Goal: Navigation & Orientation: Find specific page/section

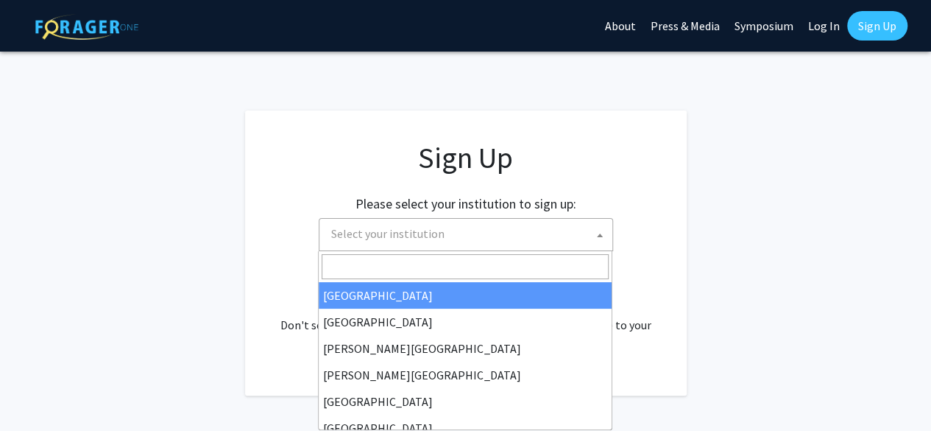
click at [377, 239] on span "Select your institution" at bounding box center [387, 233] width 113 height 15
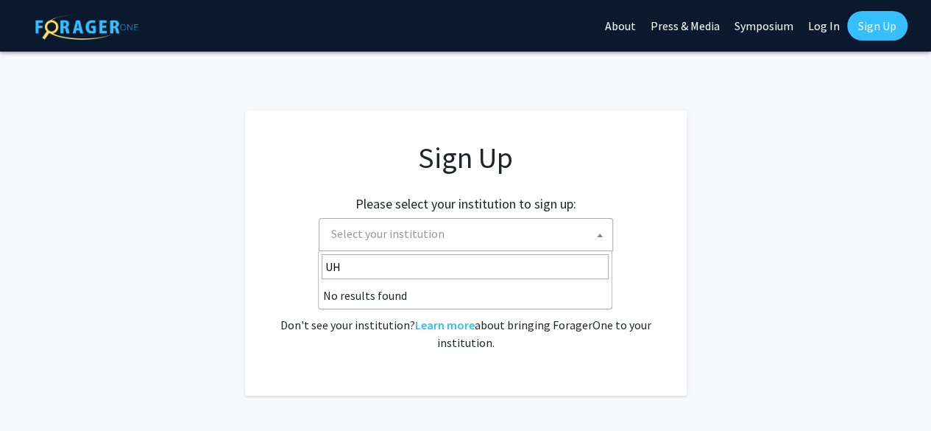
type input "U"
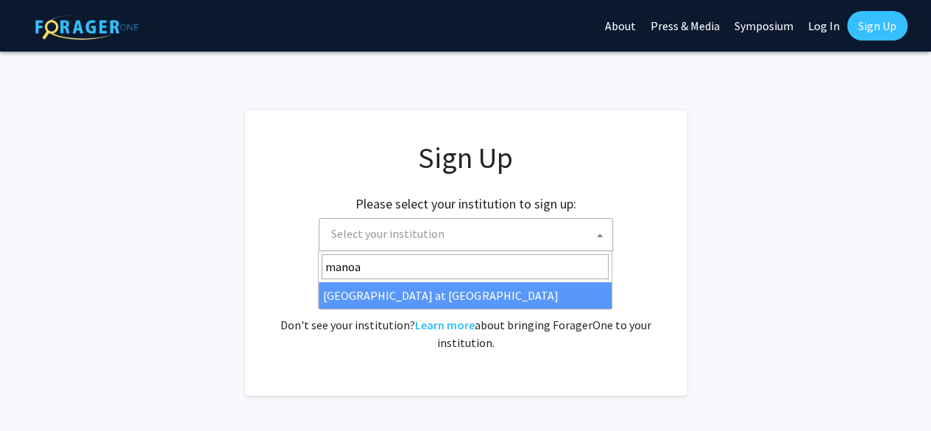
type input "manoa"
select select "18"
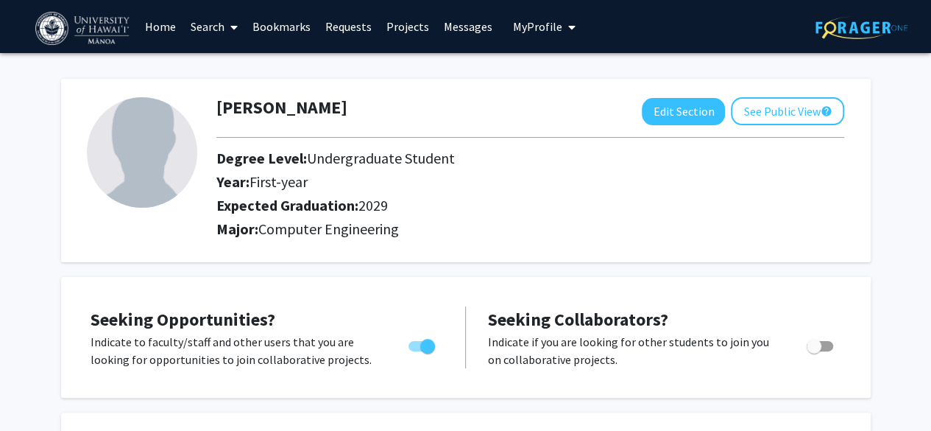
click at [400, 24] on link "Projects" at bounding box center [407, 27] width 57 height 52
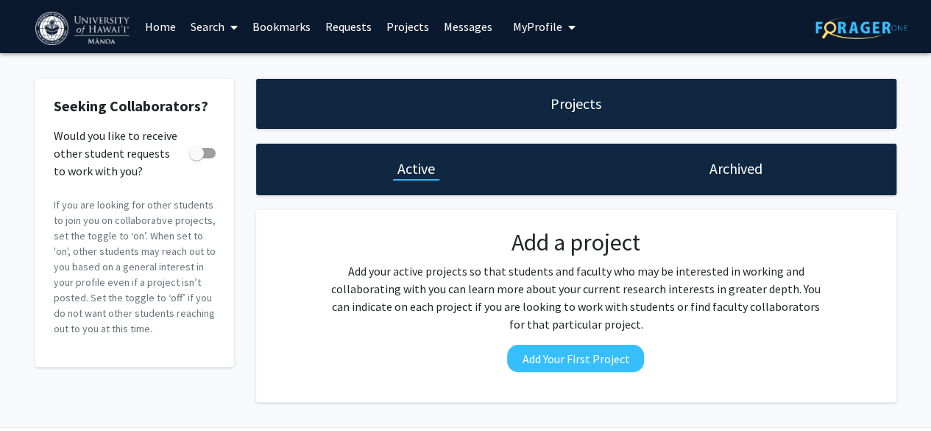
click at [695, 170] on div "Archived" at bounding box center [736, 170] width 320 height 52
click at [345, 26] on link "Requests" at bounding box center [348, 27] width 61 height 52
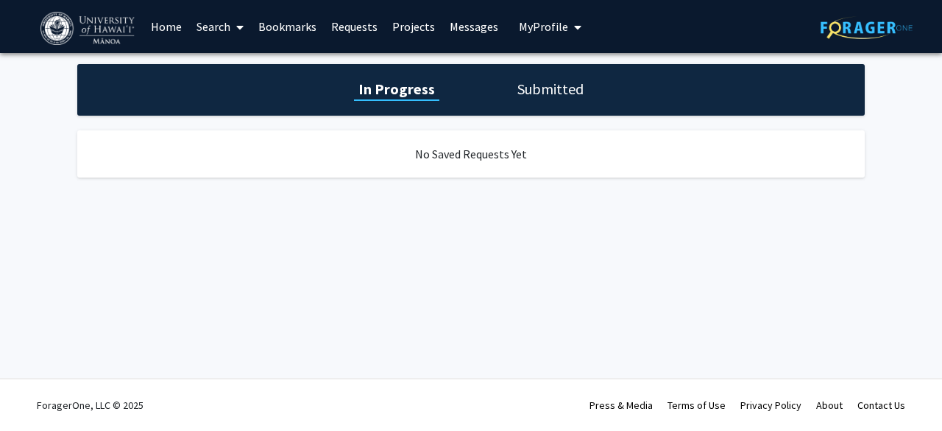
click at [287, 26] on link "Bookmarks" at bounding box center [287, 27] width 73 height 52
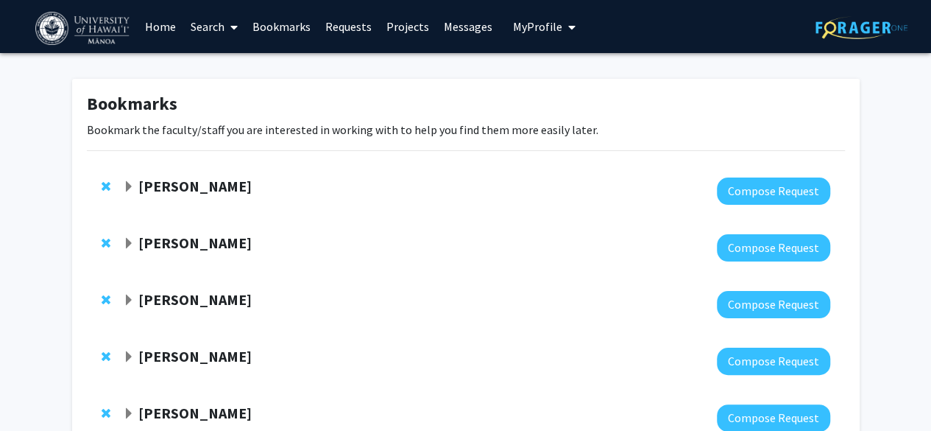
click at [156, 183] on strong "[PERSON_NAME]" at bounding box center [194, 186] width 113 height 18
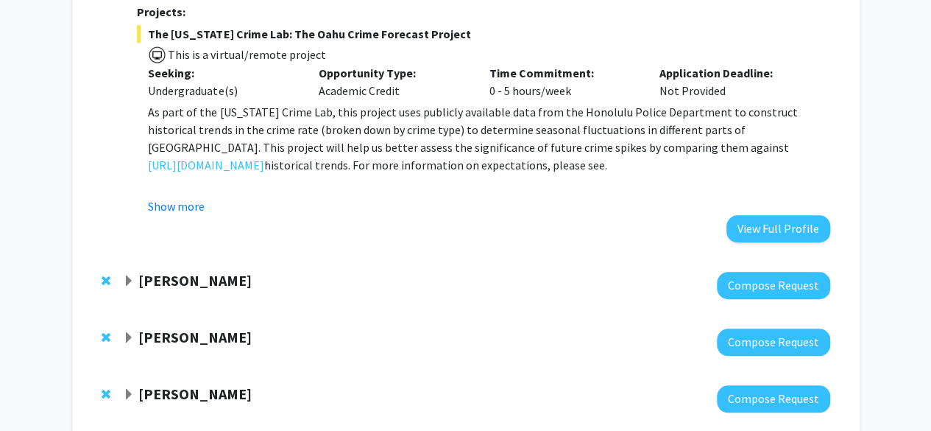
scroll to position [437, 0]
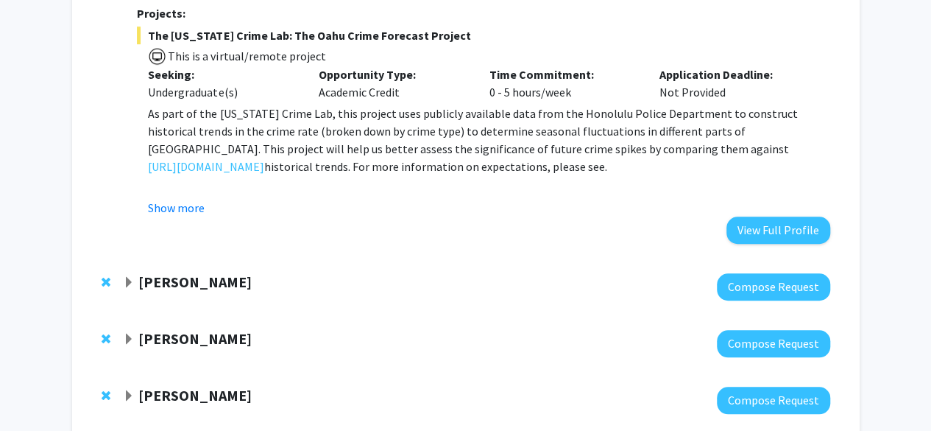
click at [186, 272] on strong "[PERSON_NAME]" at bounding box center [194, 281] width 113 height 18
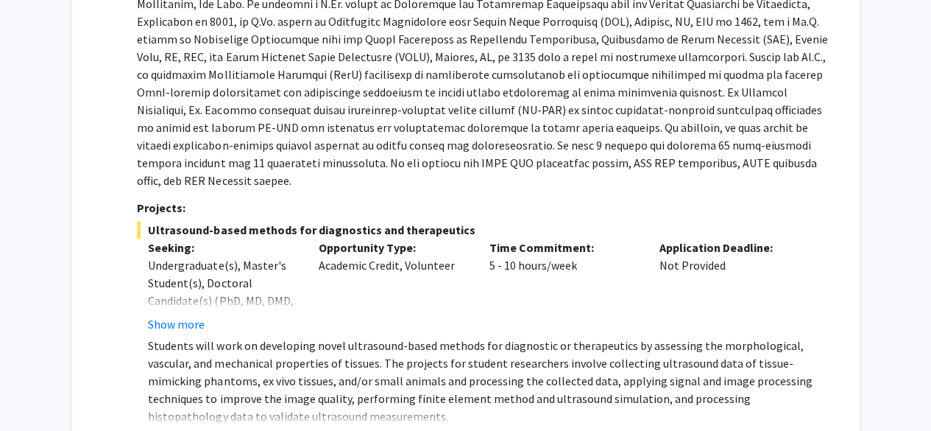
scroll to position [808, 0]
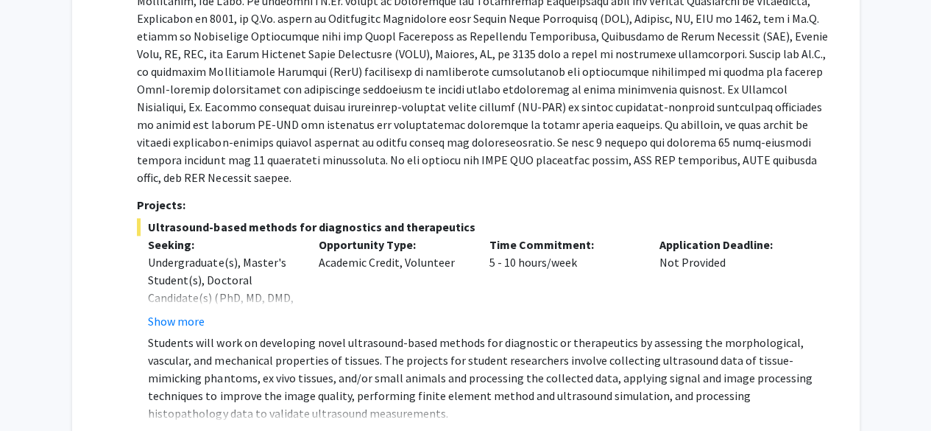
click at [178, 428] on button "Show more" at bounding box center [176, 437] width 57 height 18
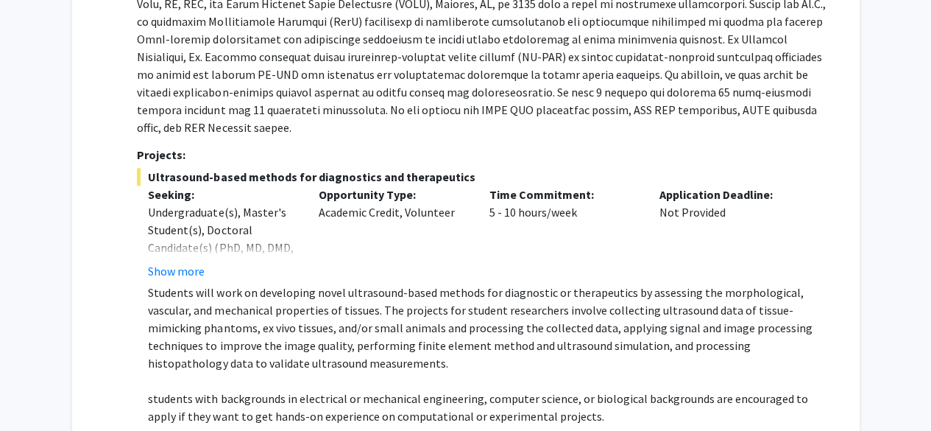
scroll to position [859, 0]
